Goal: Task Accomplishment & Management: Complete application form

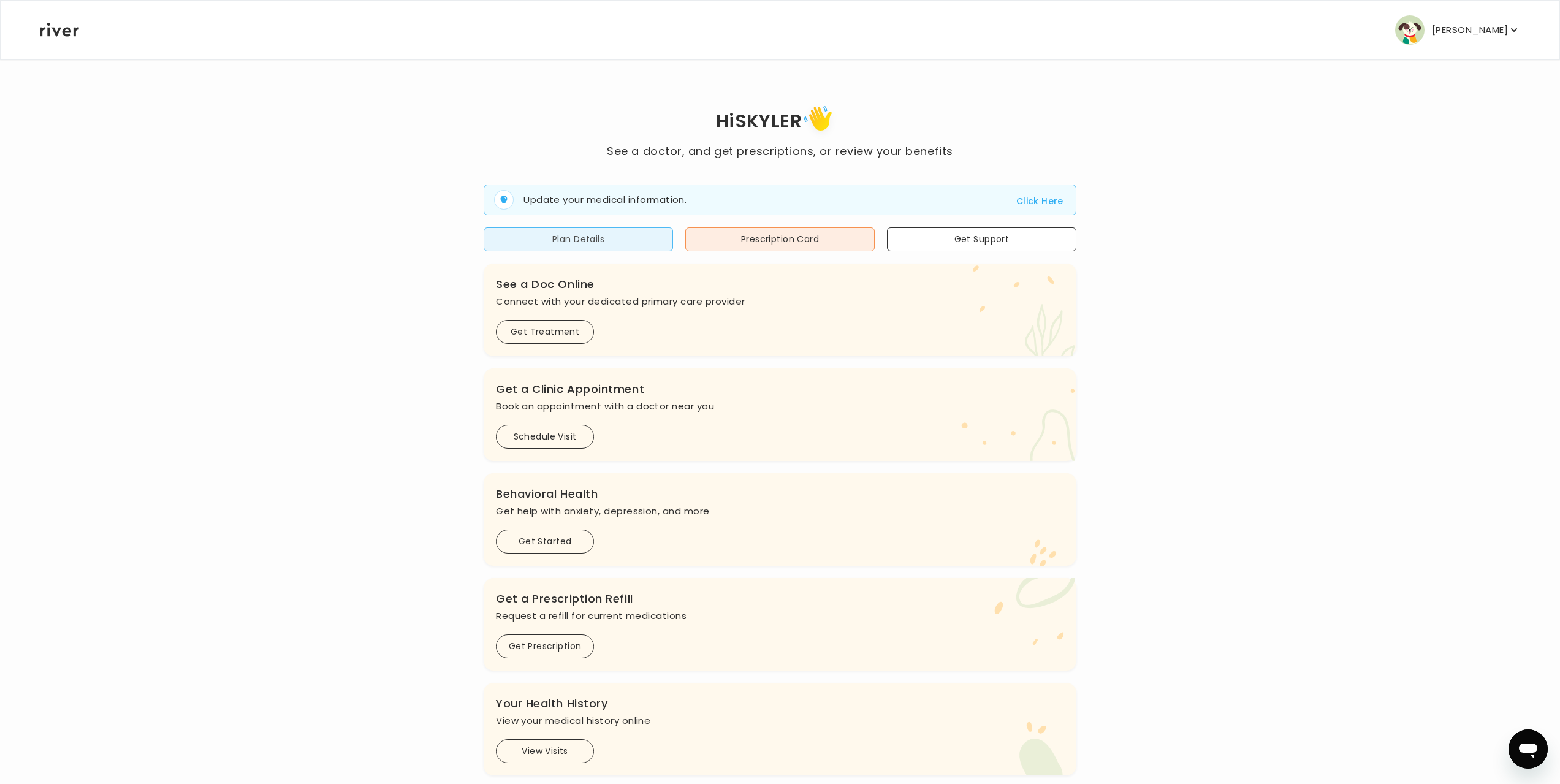
click at [604, 251] on button "Plan Details" at bounding box center [578, 240] width 190 height 24
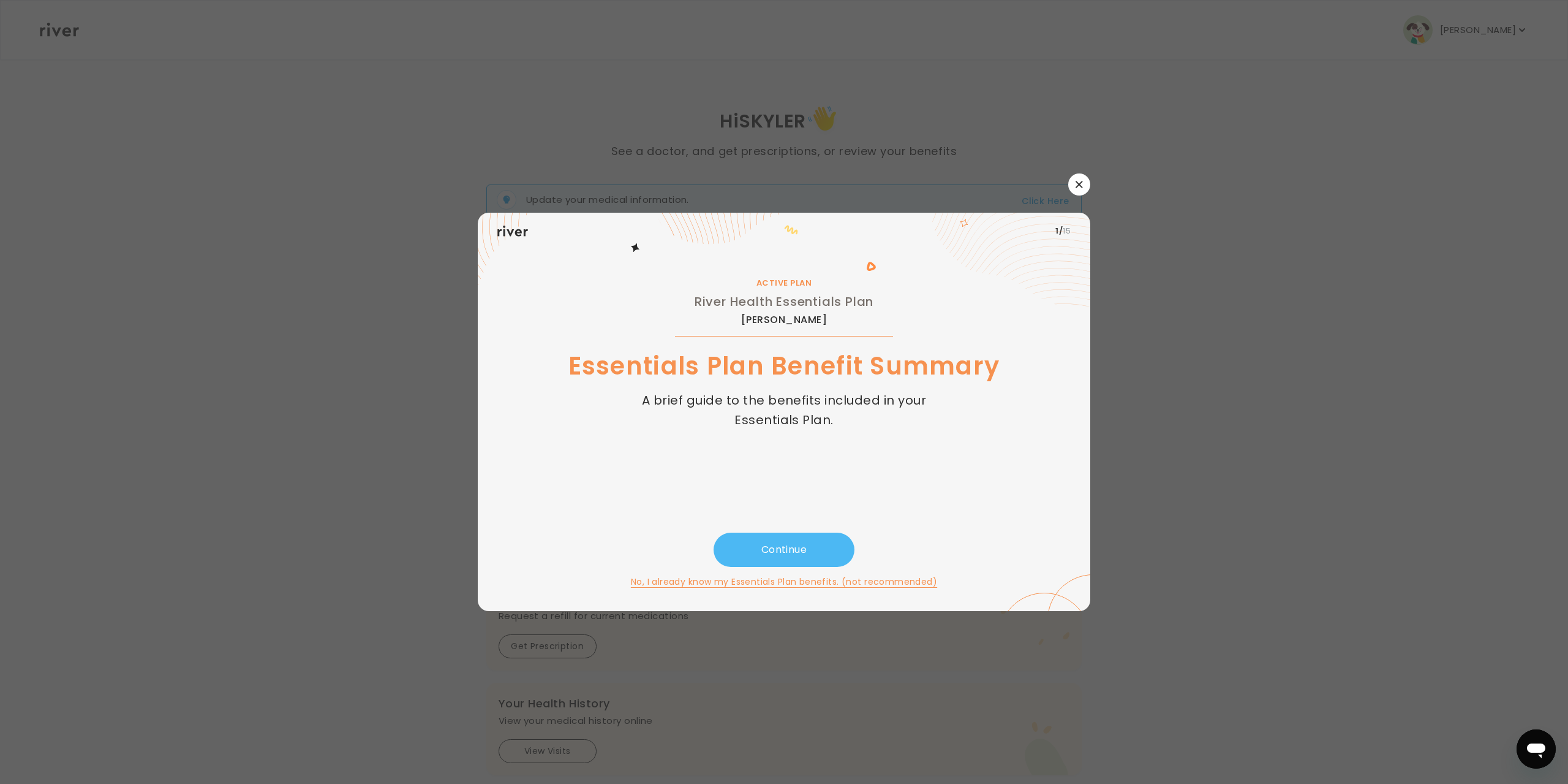
click at [781, 547] on button "Continue" at bounding box center [784, 550] width 141 height 35
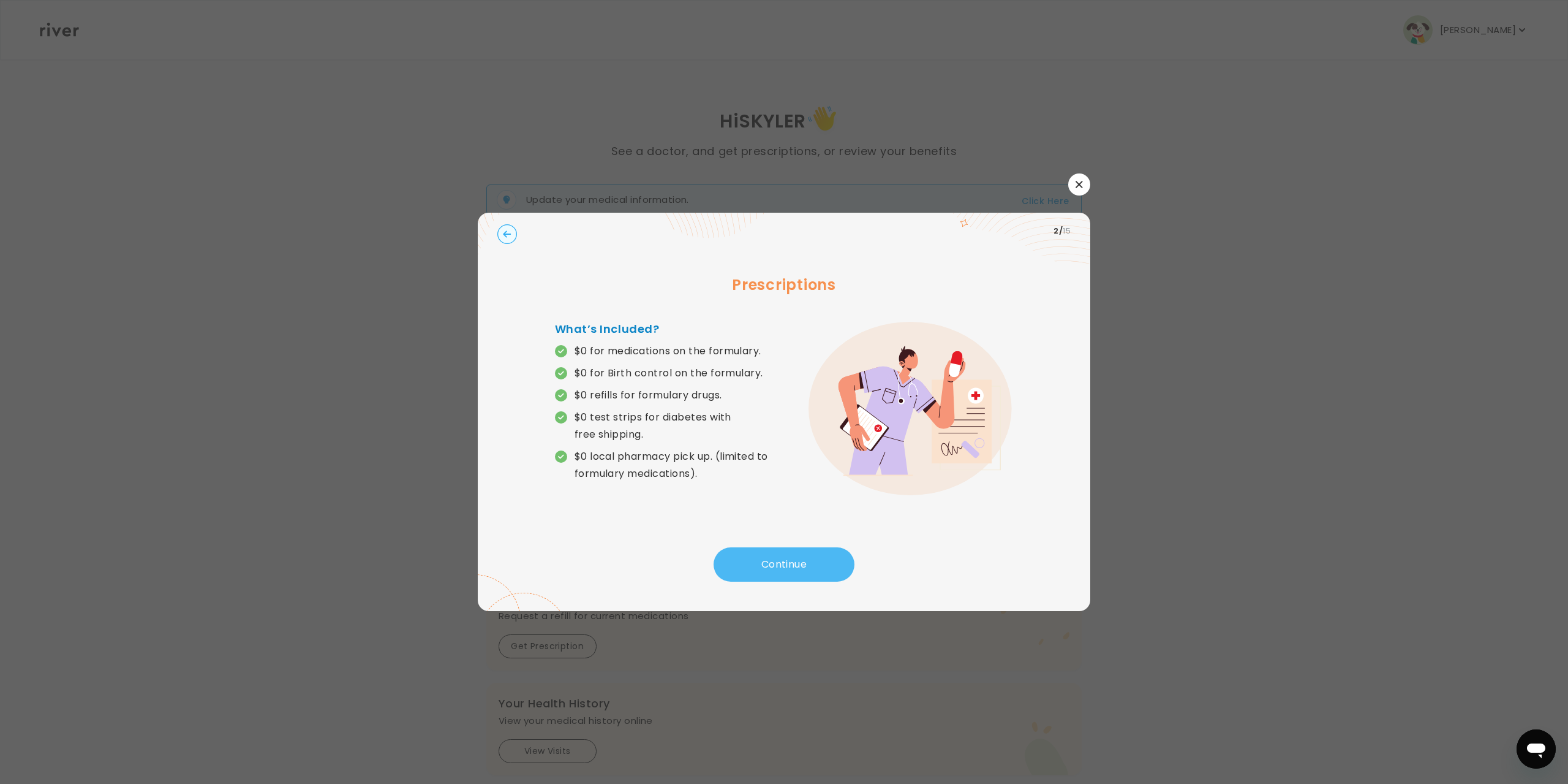
click at [776, 553] on button "Continue" at bounding box center [784, 564] width 141 height 35
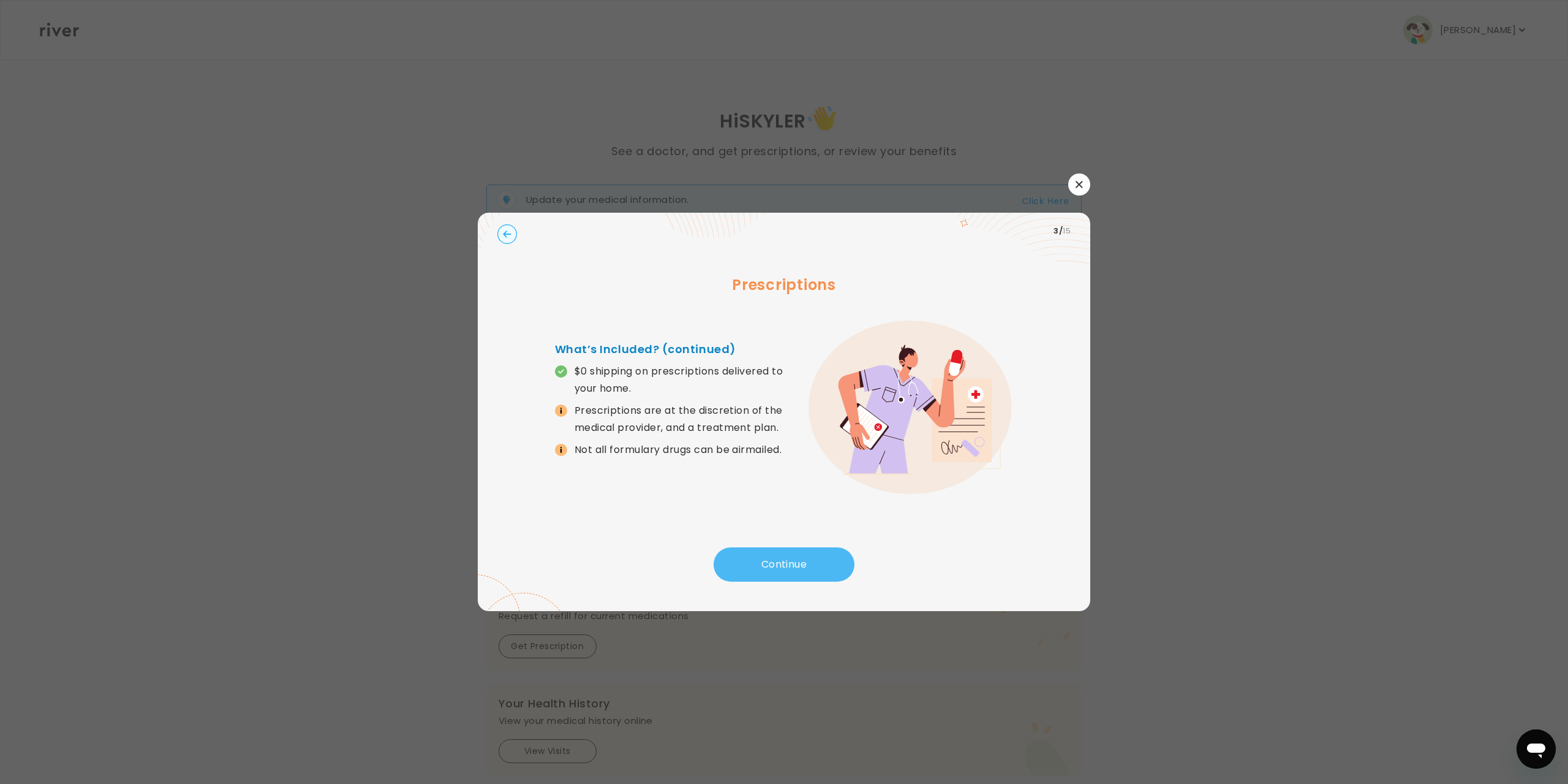
click at [776, 553] on button "Continue" at bounding box center [784, 564] width 141 height 35
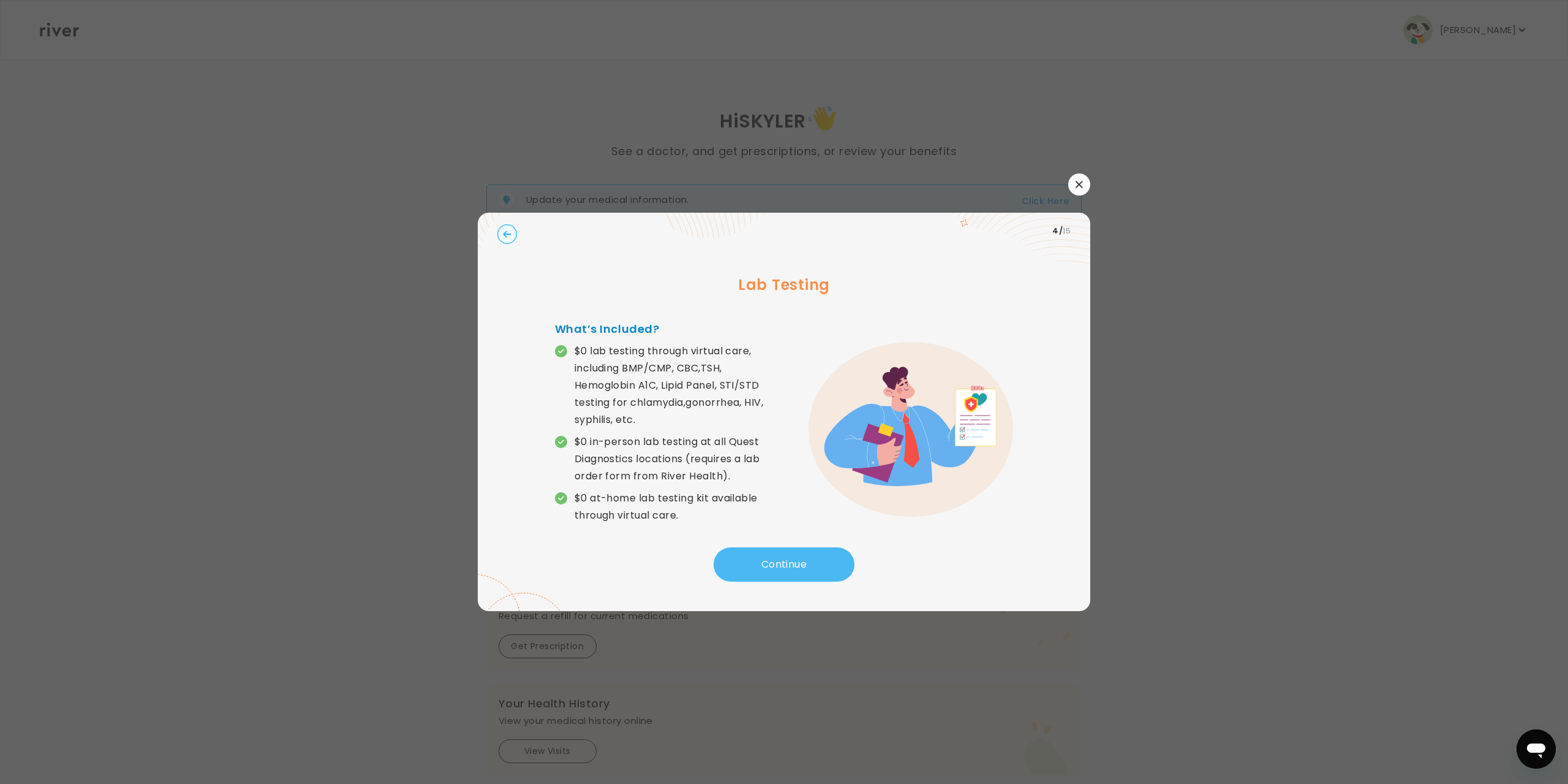
click at [771, 576] on button "Continue" at bounding box center [784, 564] width 141 height 35
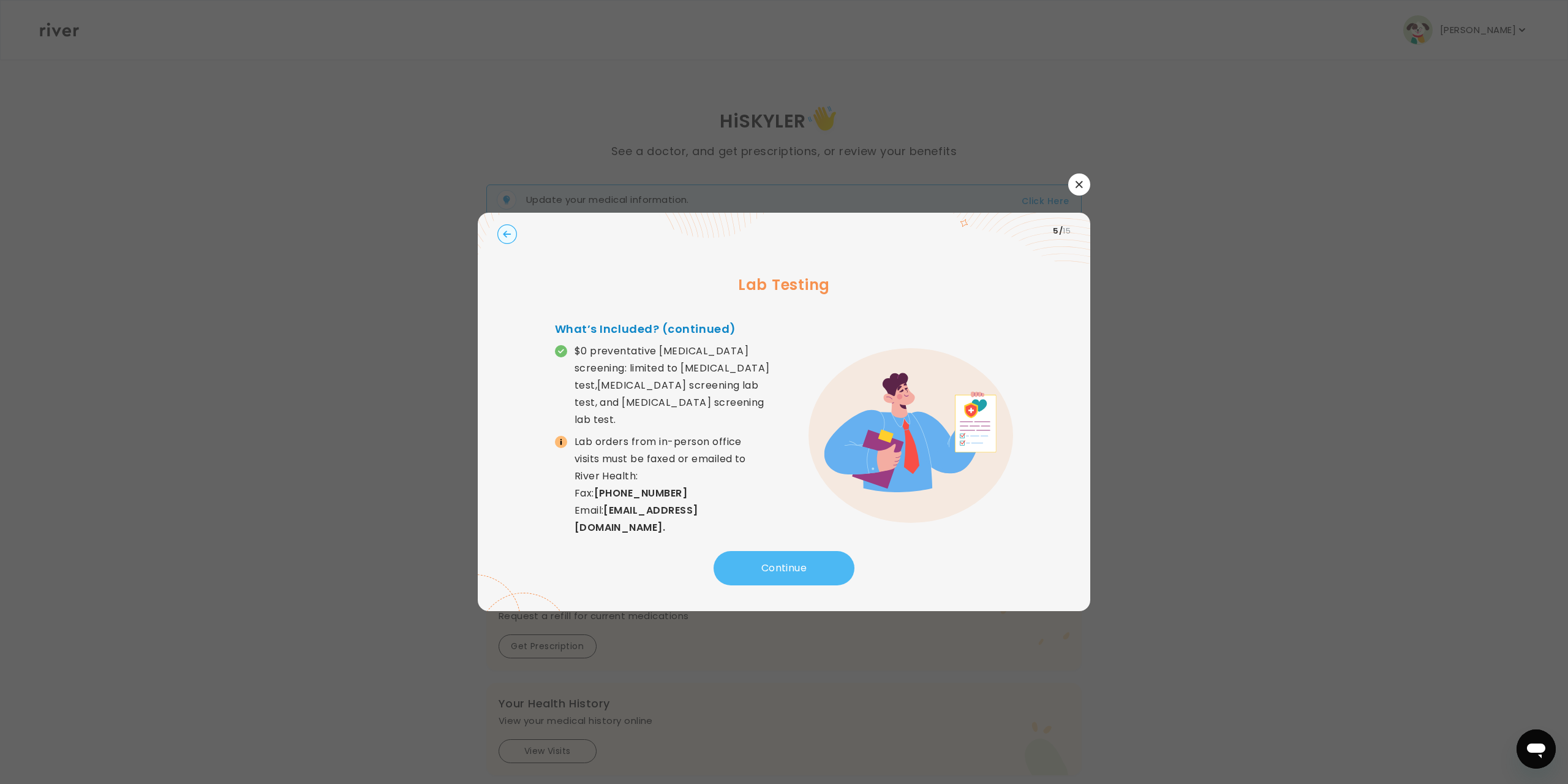
click at [771, 576] on button "Continue" at bounding box center [784, 568] width 141 height 35
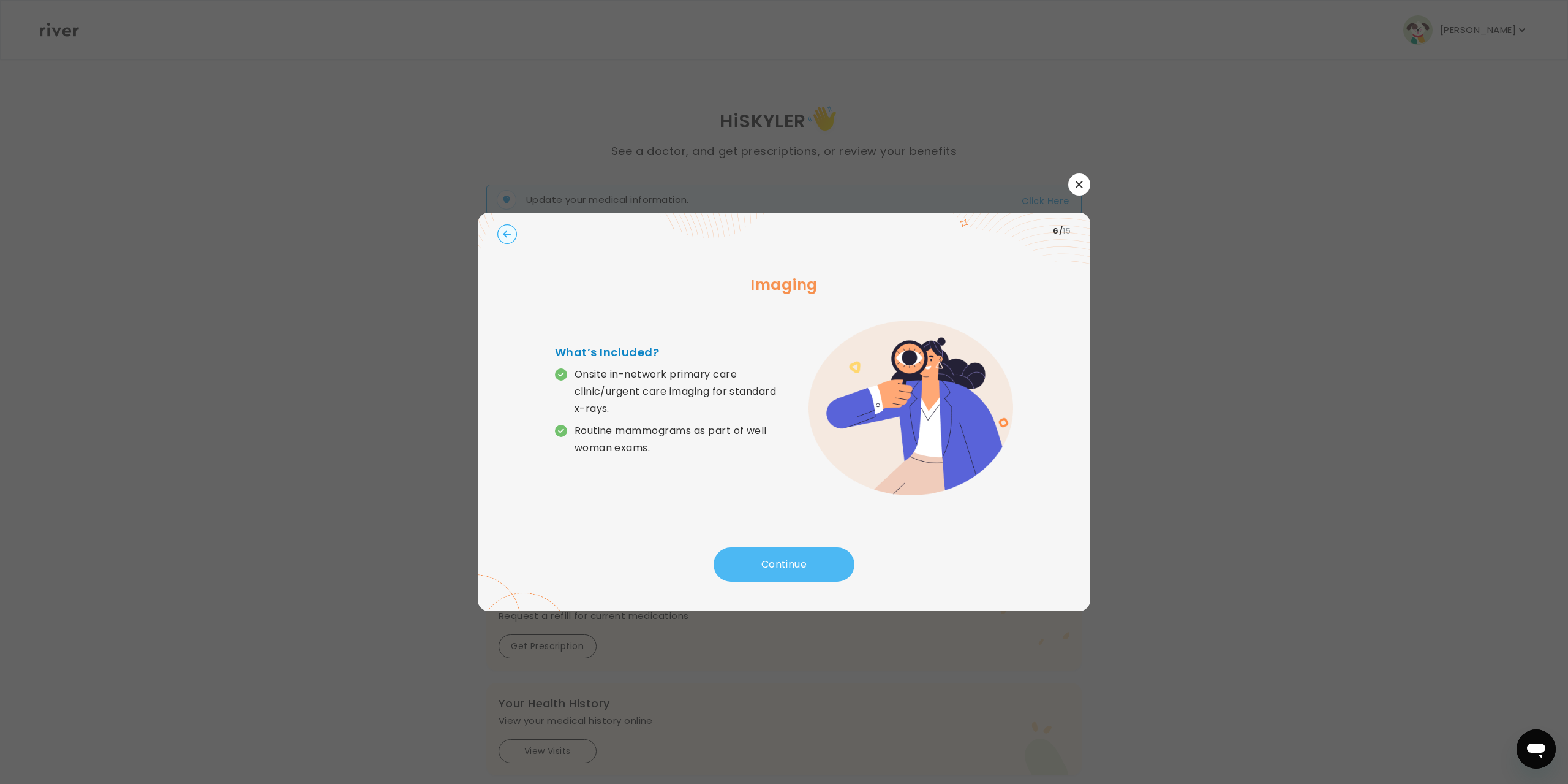
click at [771, 576] on button "Continue" at bounding box center [784, 564] width 141 height 35
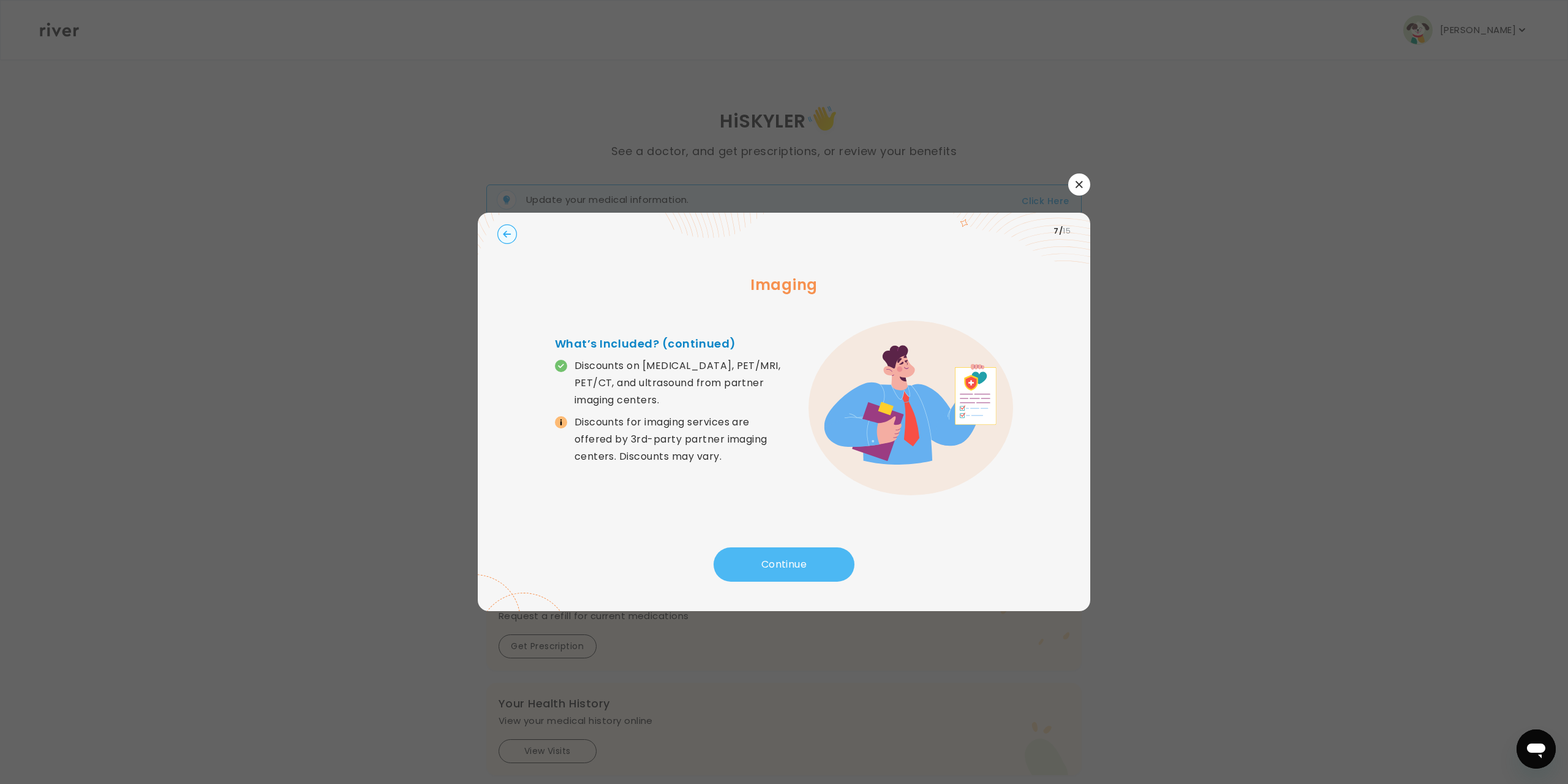
click at [761, 556] on button "Continue" at bounding box center [784, 564] width 141 height 35
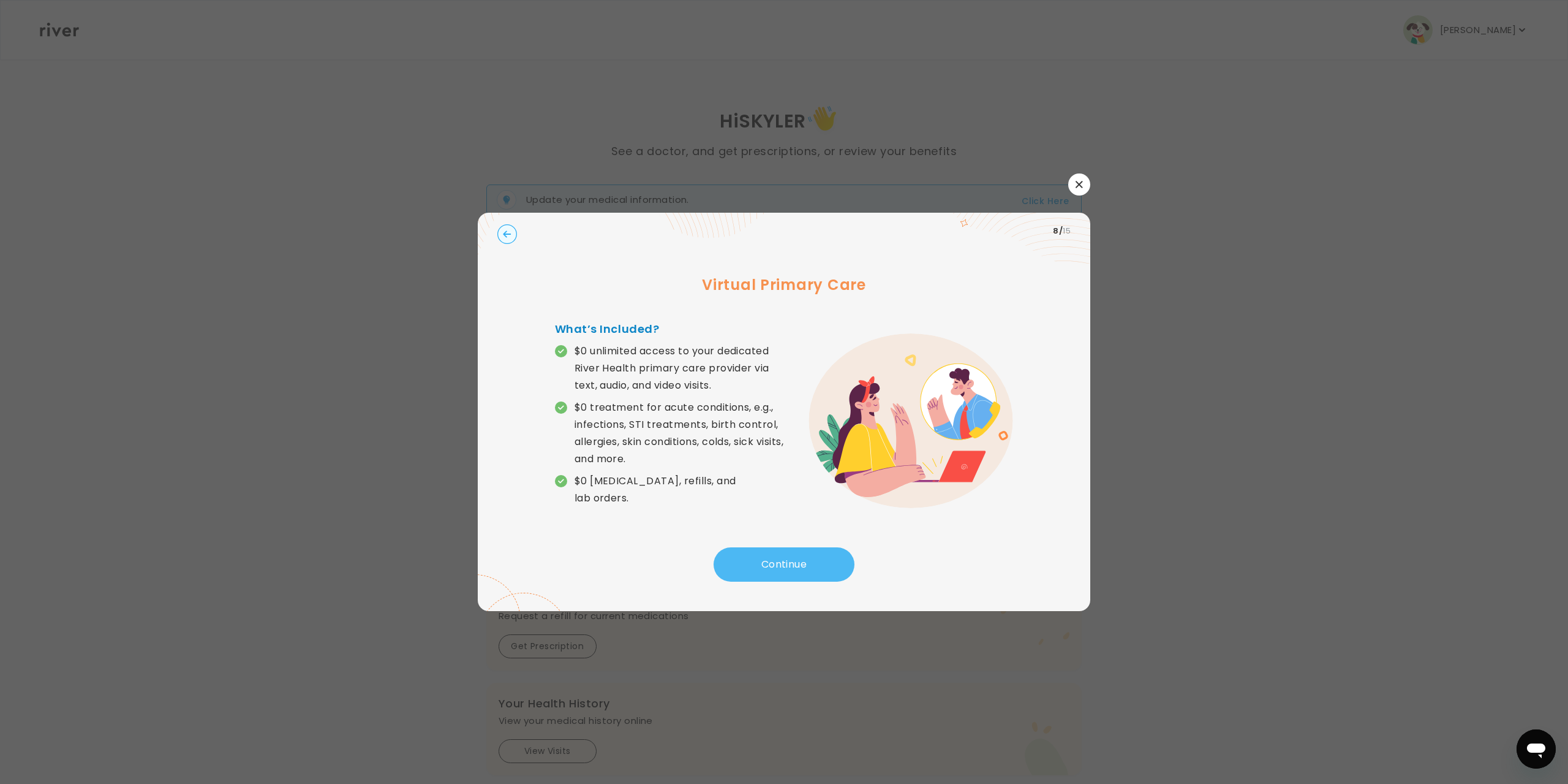
click at [761, 556] on button "Continue" at bounding box center [784, 564] width 141 height 35
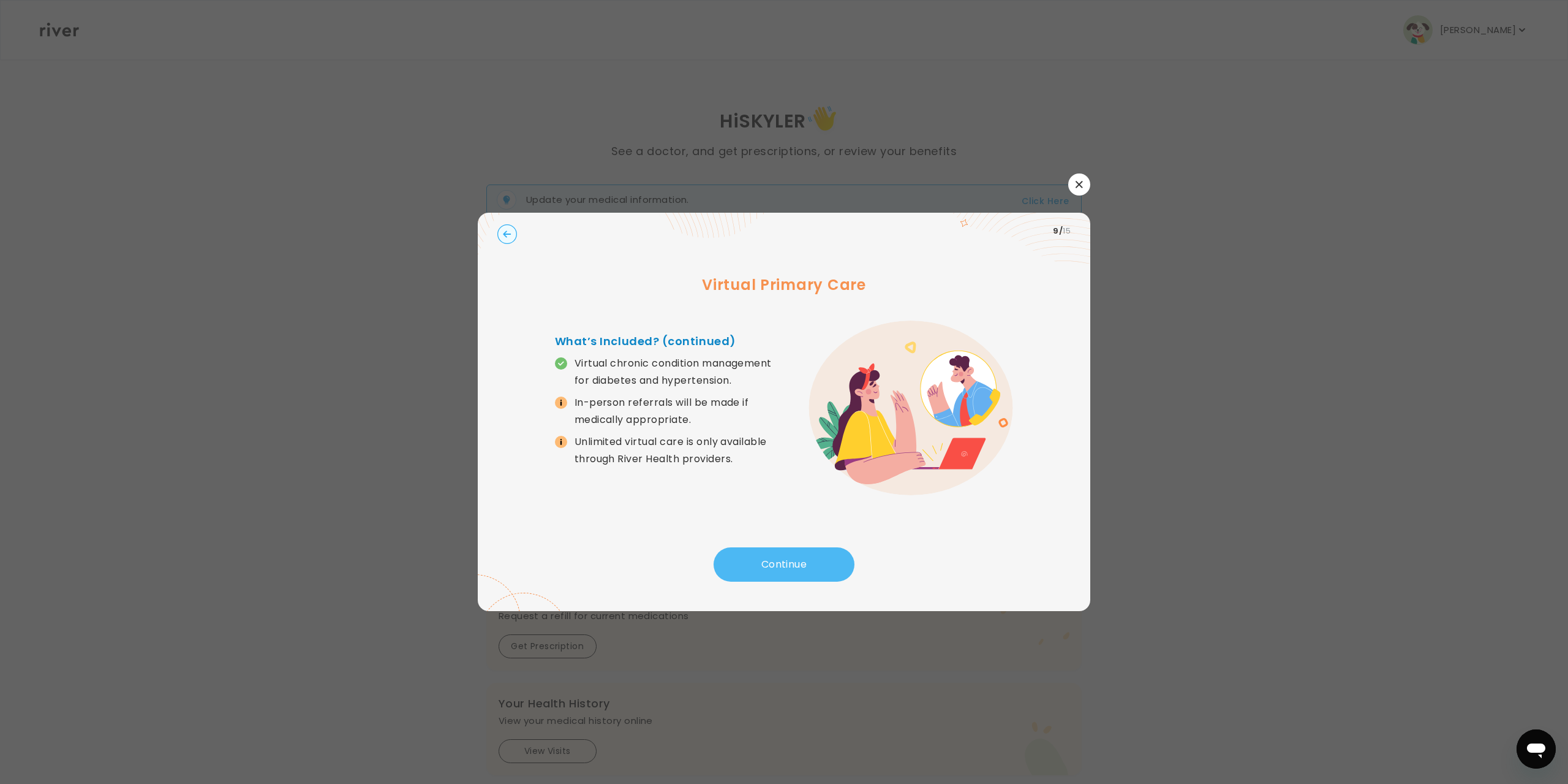
click at [761, 556] on button "Continue" at bounding box center [784, 564] width 141 height 35
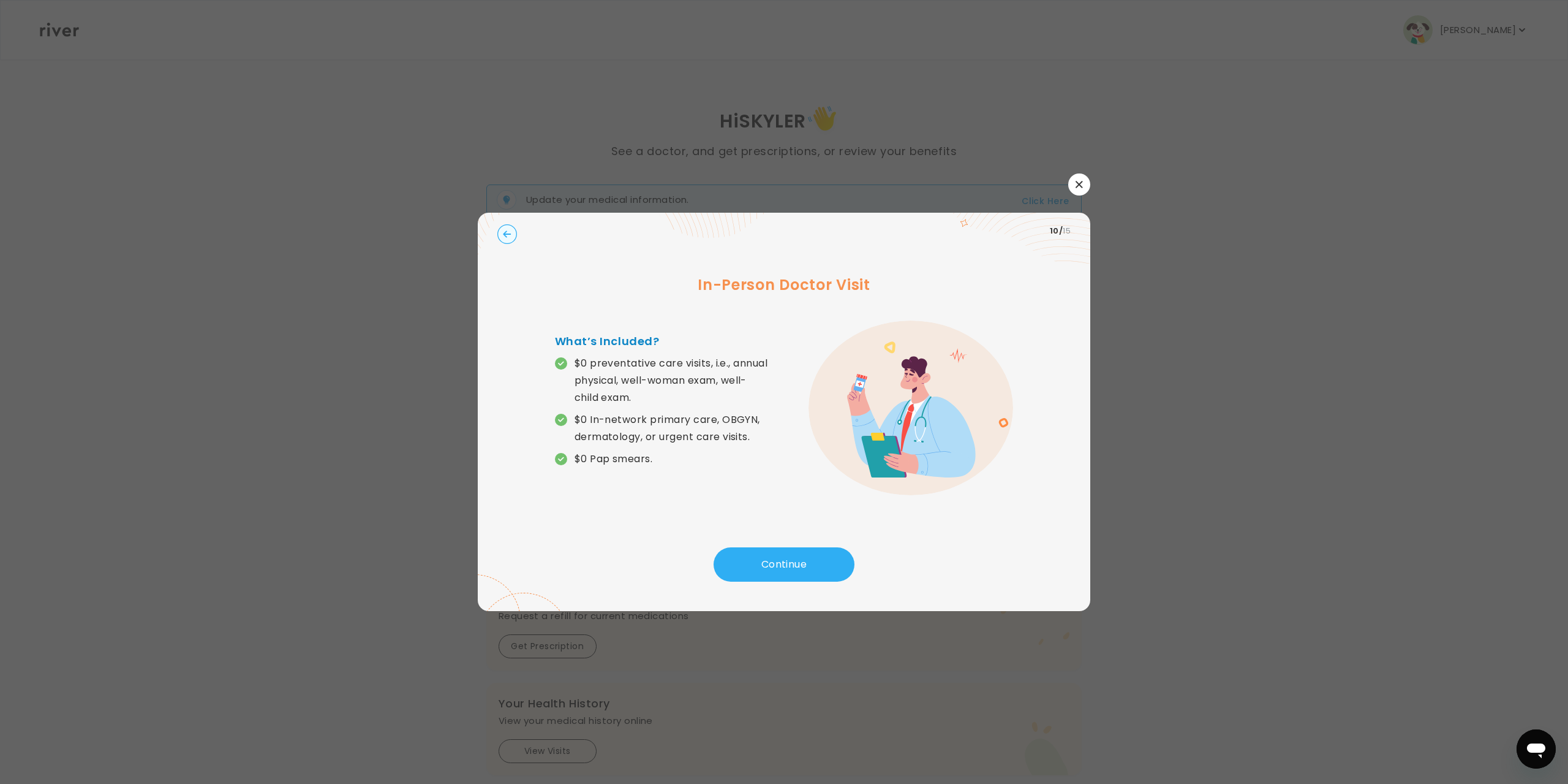
click at [511, 237] on icon "button" at bounding box center [507, 233] width 8 height 6
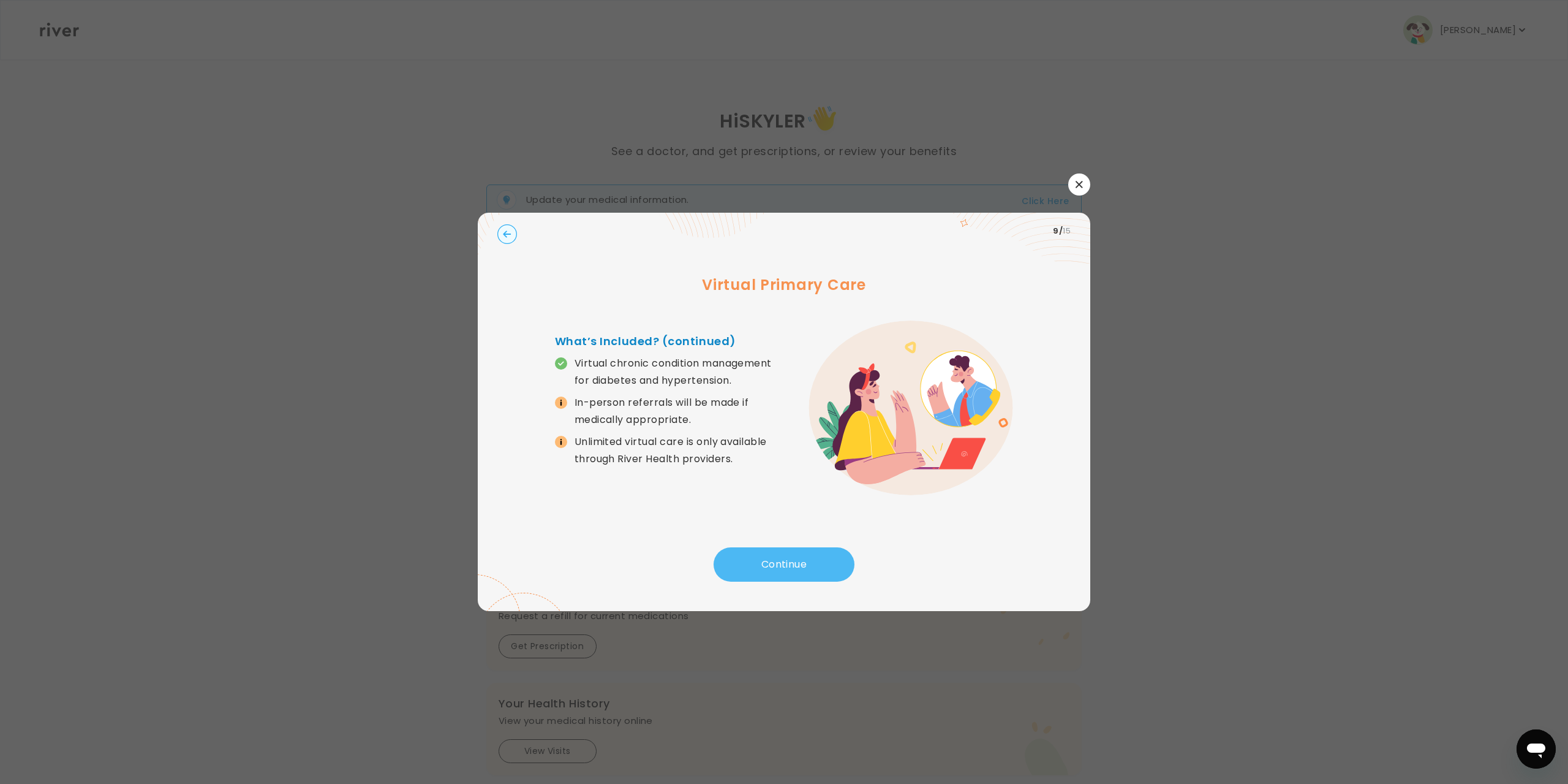
click at [761, 560] on button "Continue" at bounding box center [784, 564] width 141 height 35
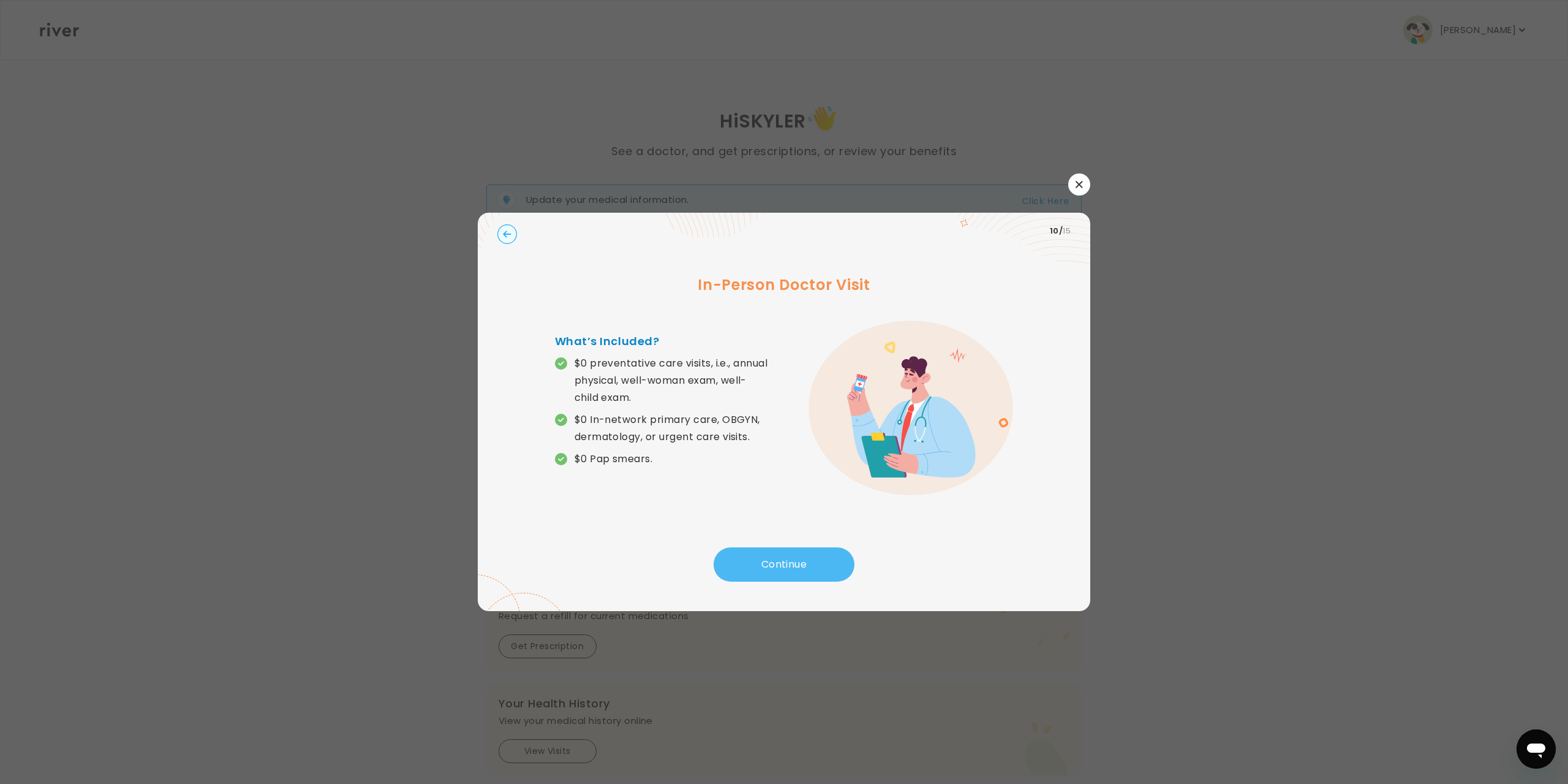
drag, startPoint x: 761, startPoint y: 560, endPoint x: 758, endPoint y: 571, distance: 11.4
click at [758, 571] on button "Continue" at bounding box center [784, 564] width 141 height 35
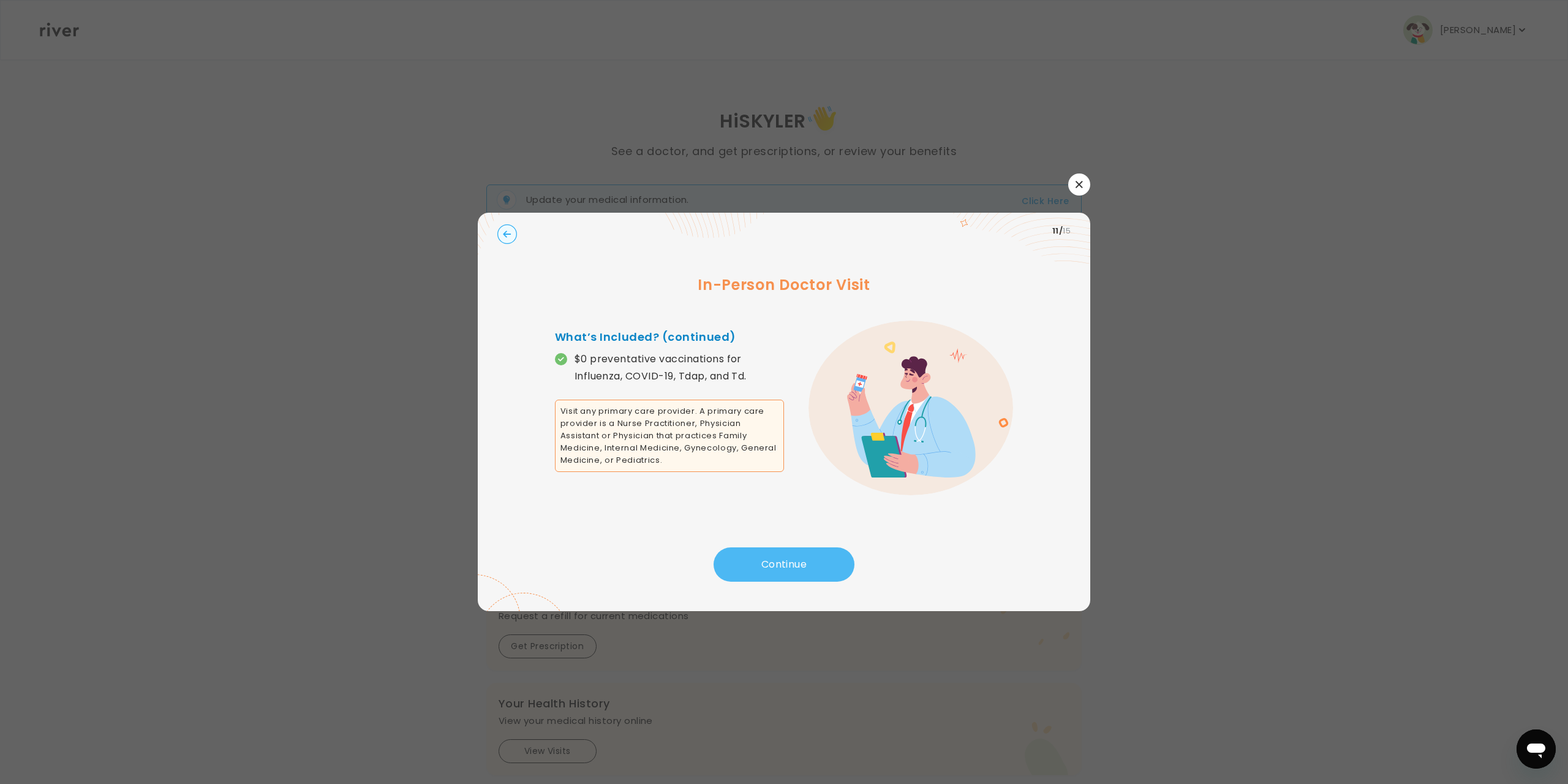
click at [759, 564] on button "Continue" at bounding box center [784, 564] width 141 height 35
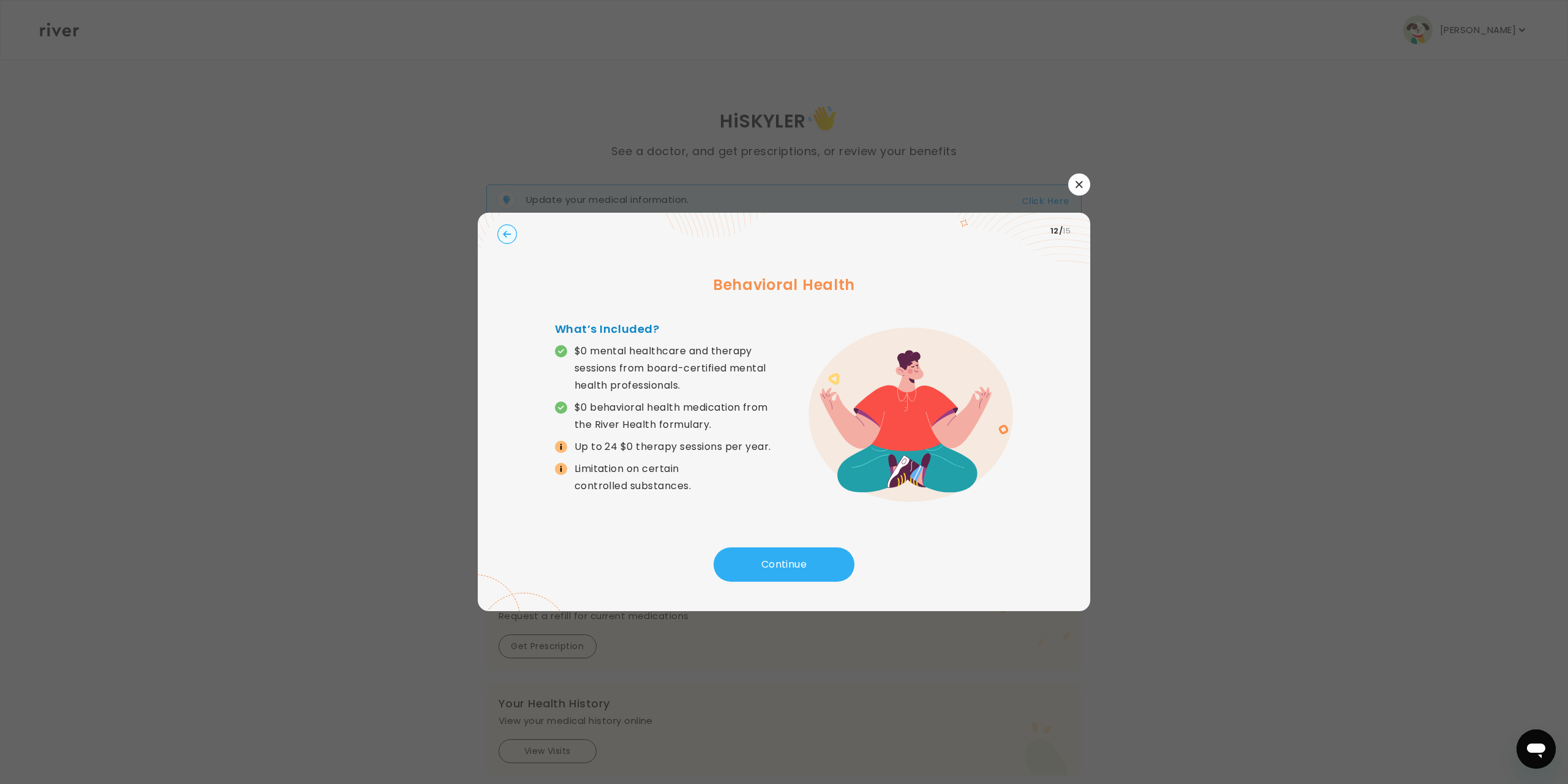
drag, startPoint x: 759, startPoint y: 564, endPoint x: 629, endPoint y: 553, distance: 130.5
click at [629, 553] on div "Continue" at bounding box center [784, 568] width 573 height 42
click at [745, 560] on button "Continue" at bounding box center [784, 564] width 141 height 35
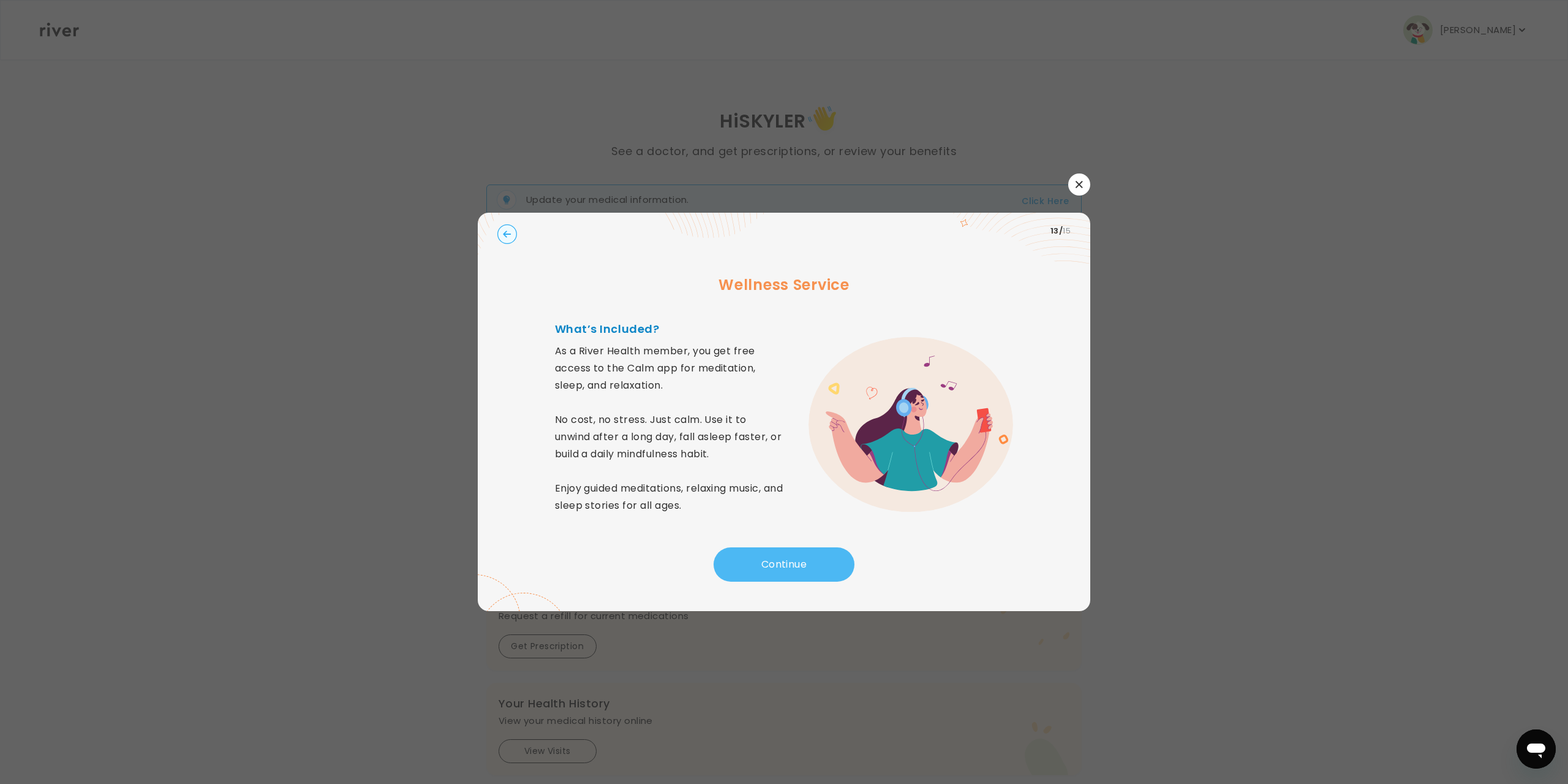
click at [745, 559] on button "Continue" at bounding box center [784, 564] width 141 height 35
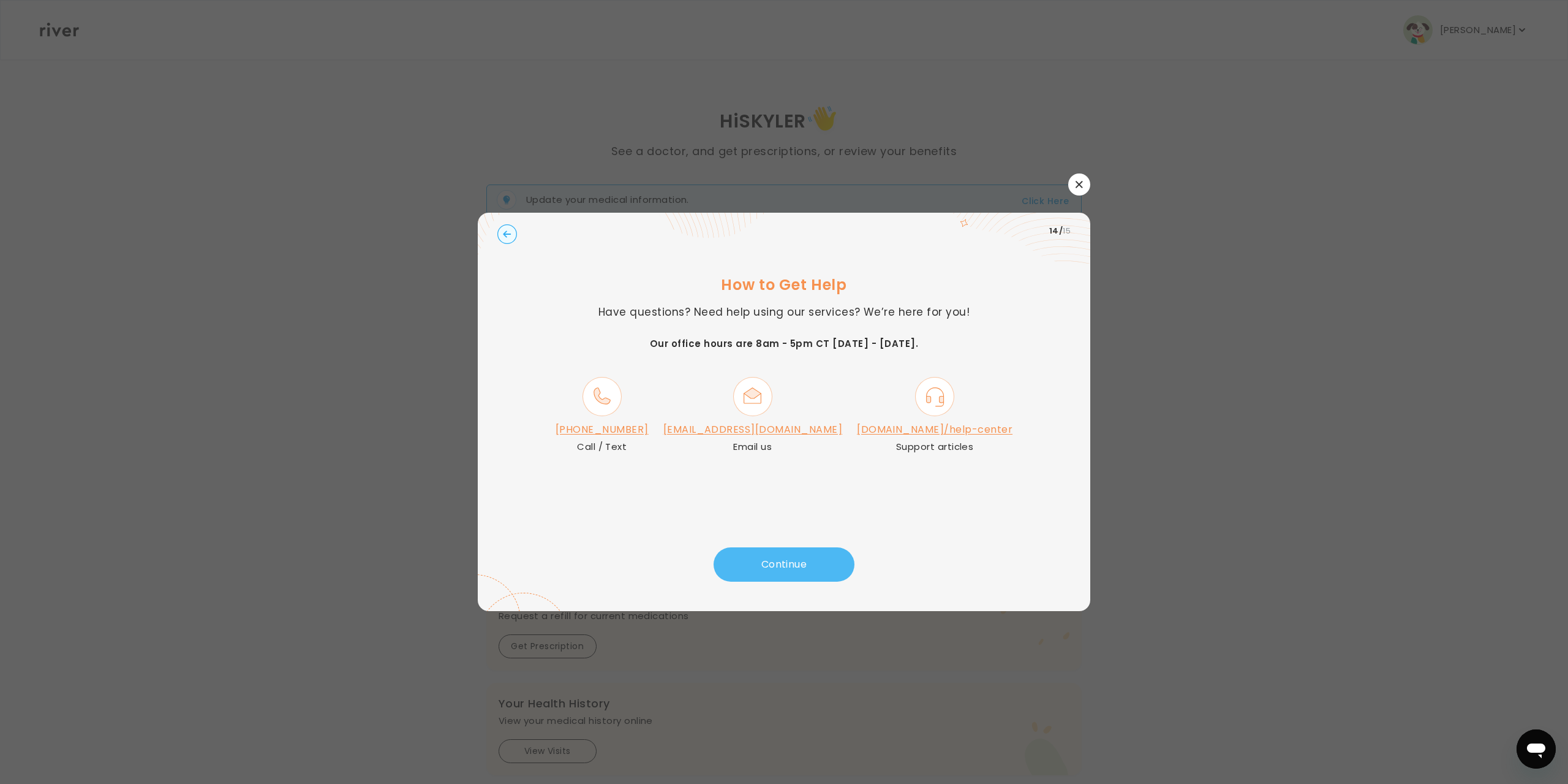
click at [799, 568] on button "Continue" at bounding box center [784, 564] width 141 height 35
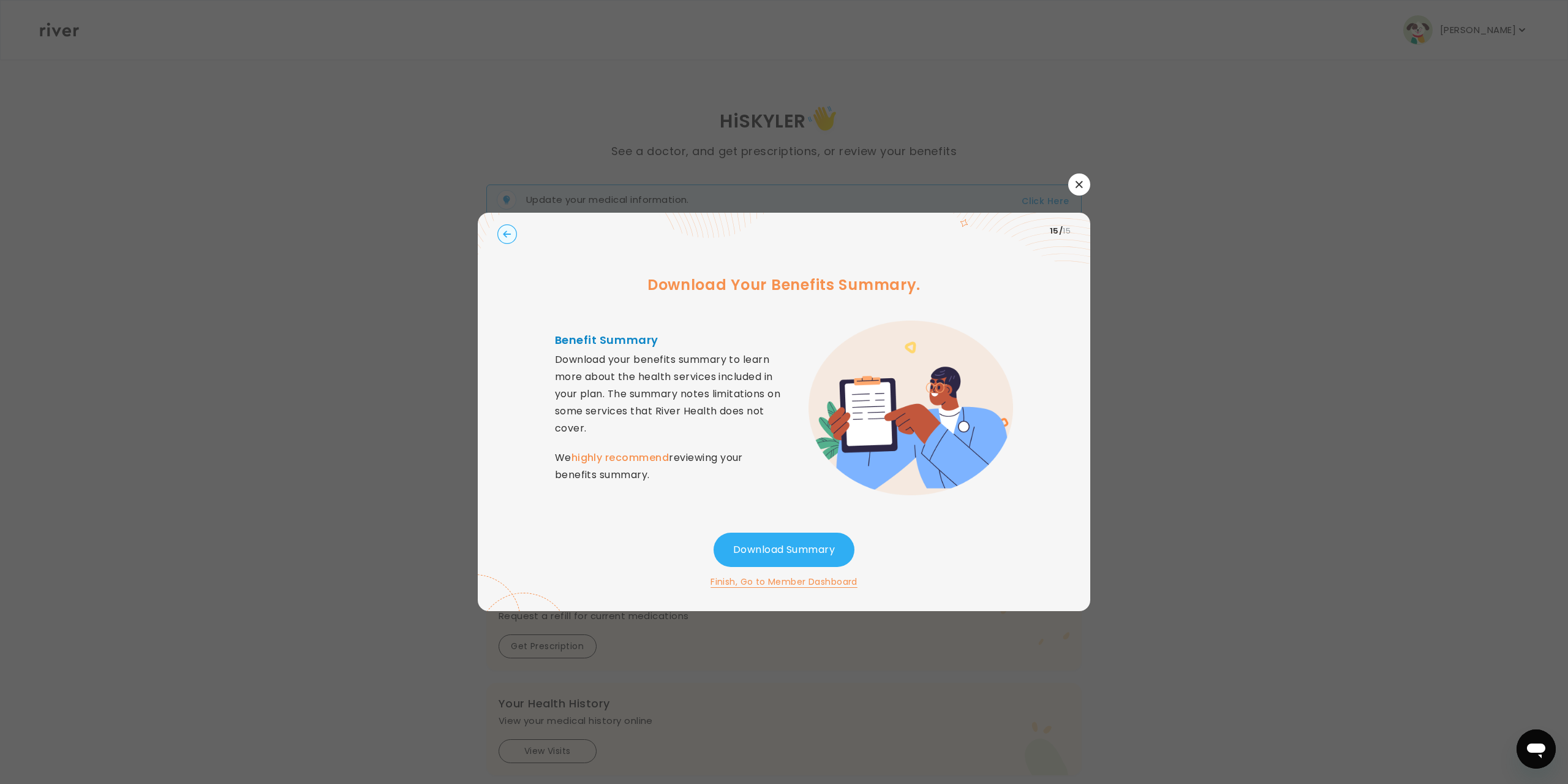
click at [839, 587] on button "Finish, Go to Member Dashboard" at bounding box center [784, 581] width 147 height 15
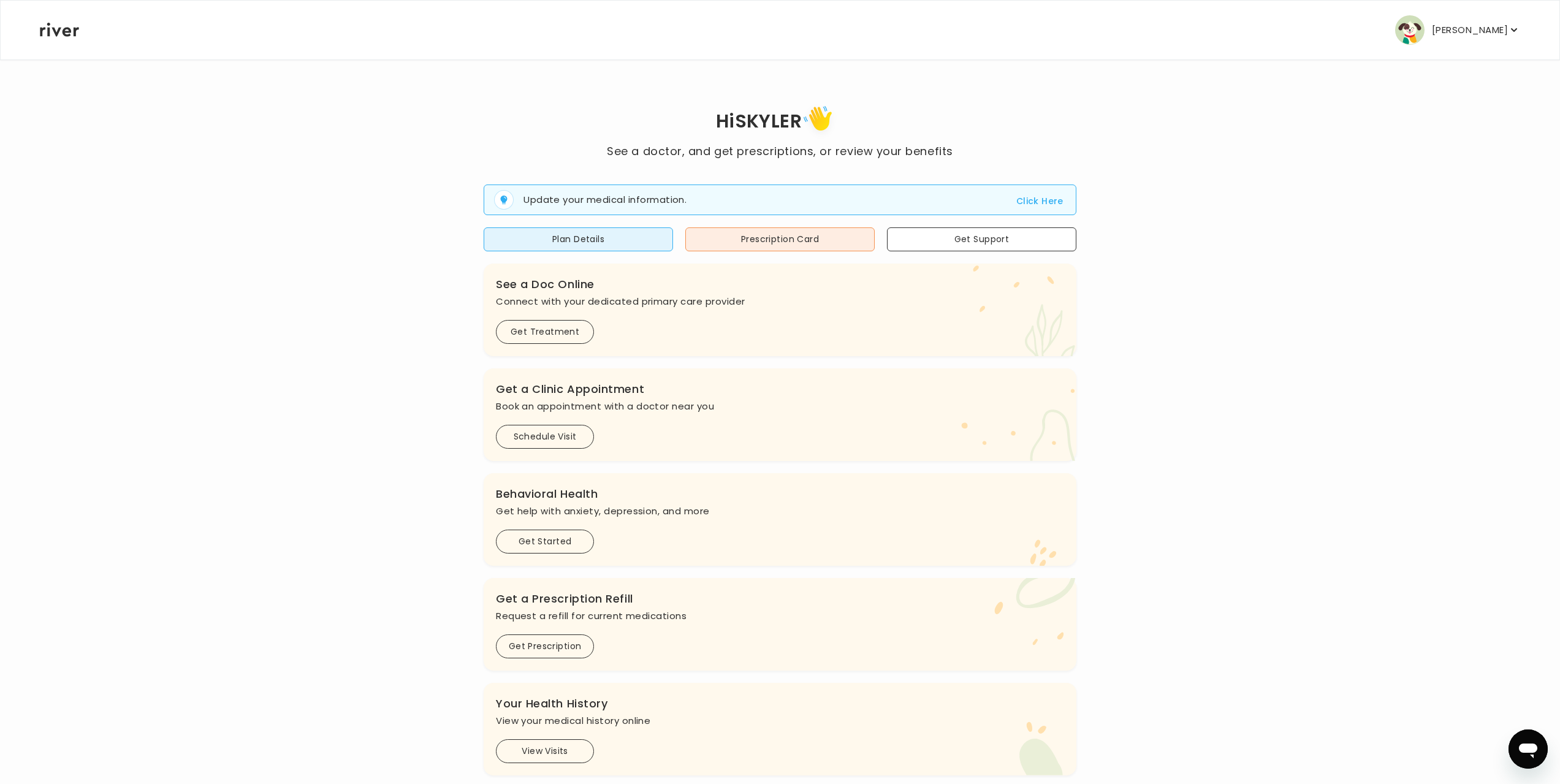
click at [1420, 44] on button "[PERSON_NAME]" at bounding box center [1457, 30] width 125 height 29
click at [1444, 80] on div "Profile" at bounding box center [1443, 66] width 152 height 27
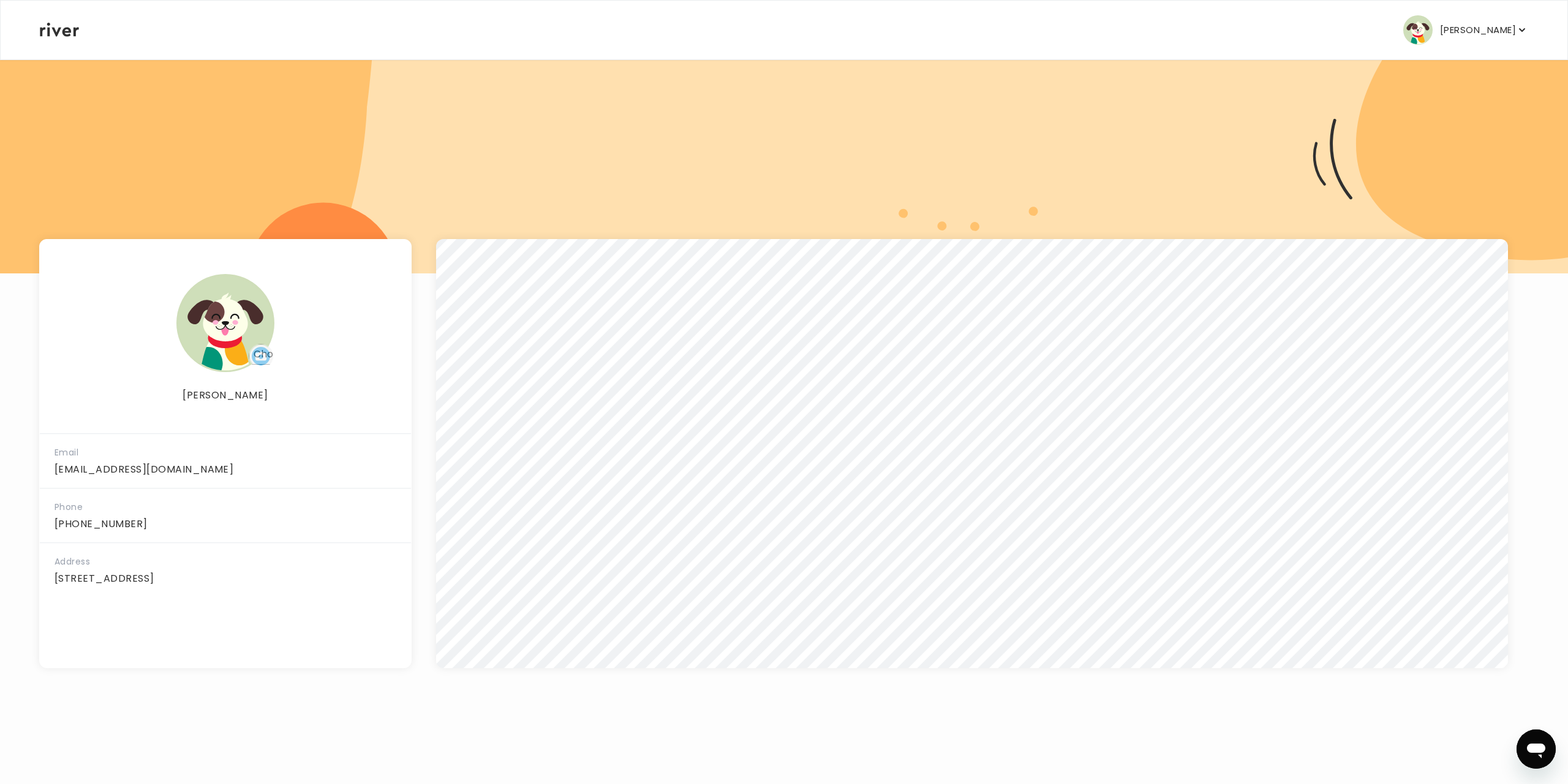
click at [1466, 39] on p "[PERSON_NAME]" at bounding box center [1478, 30] width 76 height 17
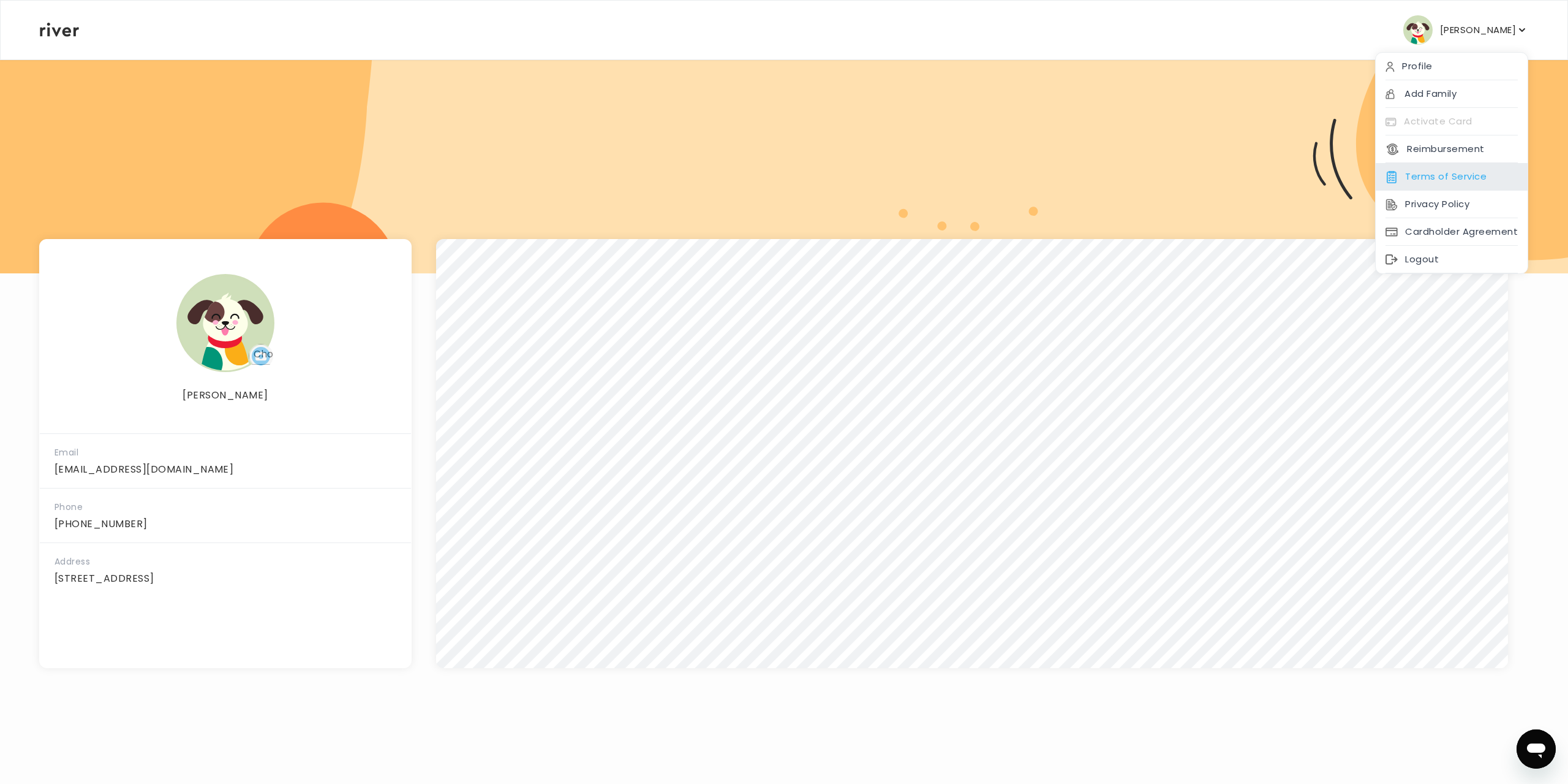
click at [1438, 191] on div "Terms of Service" at bounding box center [1452, 177] width 152 height 27
